Goal: Check status: Check status

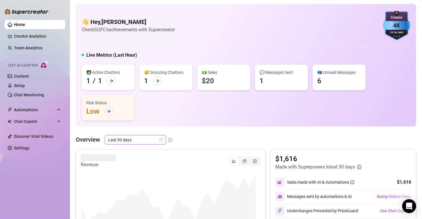
click at [160, 139] on icon "calendar" at bounding box center [160, 139] width 3 height 3
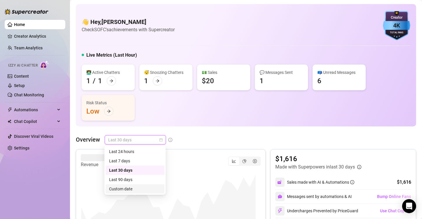
click at [128, 188] on div "Custom date" at bounding box center [135, 188] width 52 height 6
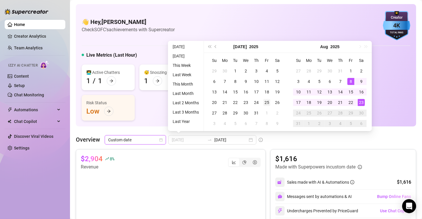
type input "[DATE]"
click at [267, 103] on div "25" at bounding box center [266, 102] width 7 height 7
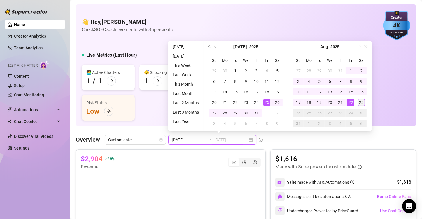
type input "[DATE]"
click at [363, 102] on div "23" at bounding box center [361, 102] width 7 height 7
